Goal: Transaction & Acquisition: Obtain resource

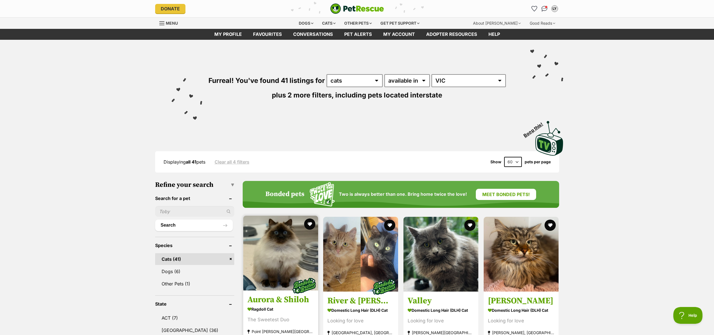
click at [278, 245] on img at bounding box center [280, 253] width 75 height 75
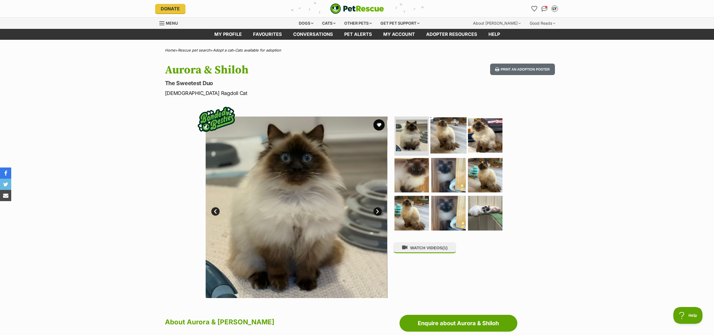
click at [443, 128] on img at bounding box center [448, 135] width 36 height 36
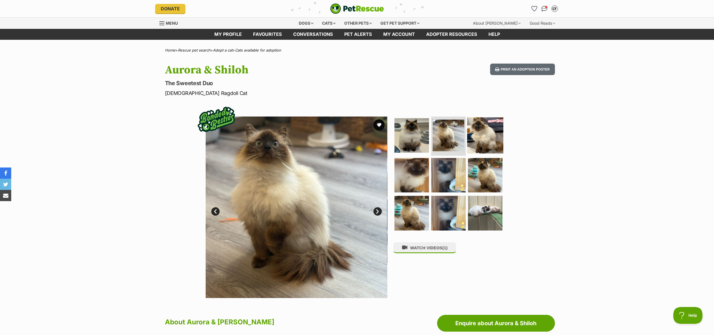
click at [478, 131] on img at bounding box center [485, 135] width 36 height 36
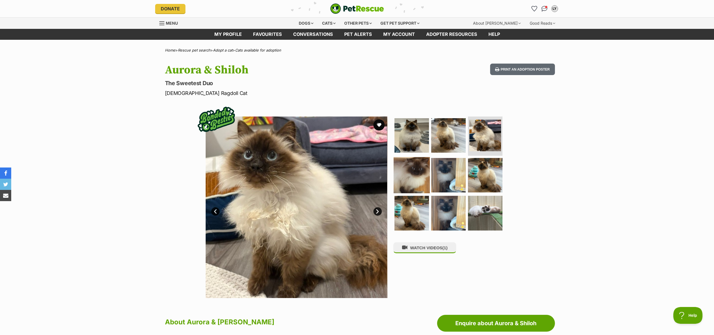
click at [409, 168] on img at bounding box center [411, 175] width 36 height 36
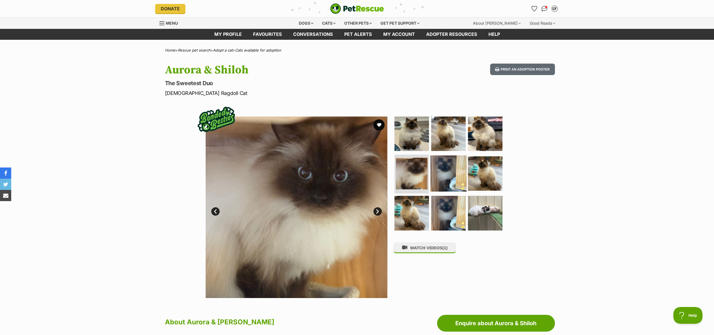
click at [446, 177] on img at bounding box center [448, 173] width 36 height 36
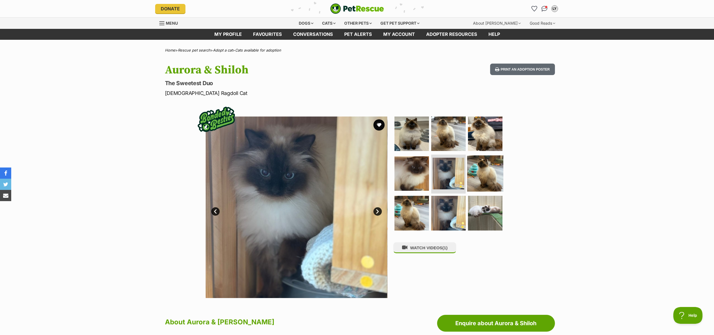
click at [481, 177] on img at bounding box center [485, 173] width 36 height 36
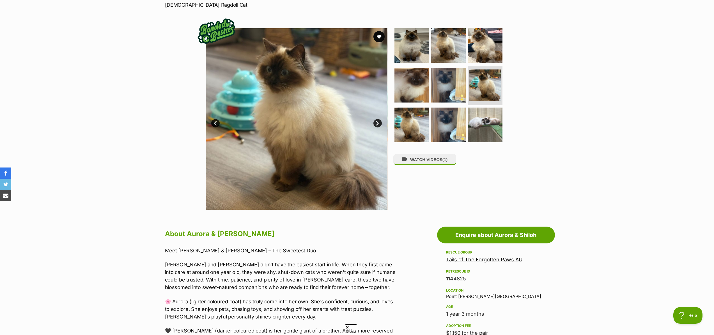
scroll to position [96, 0]
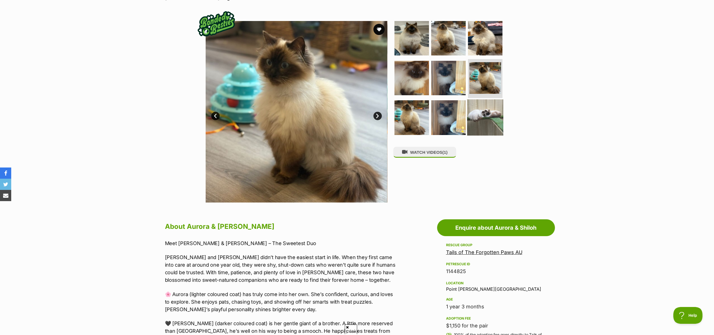
click at [495, 125] on img at bounding box center [485, 118] width 36 height 36
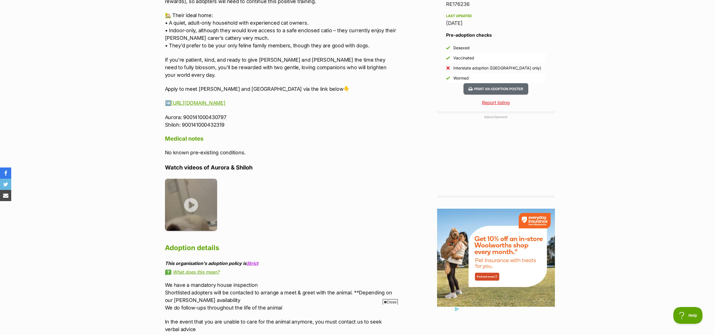
scroll to position [491, 0]
